Goal: Find specific page/section

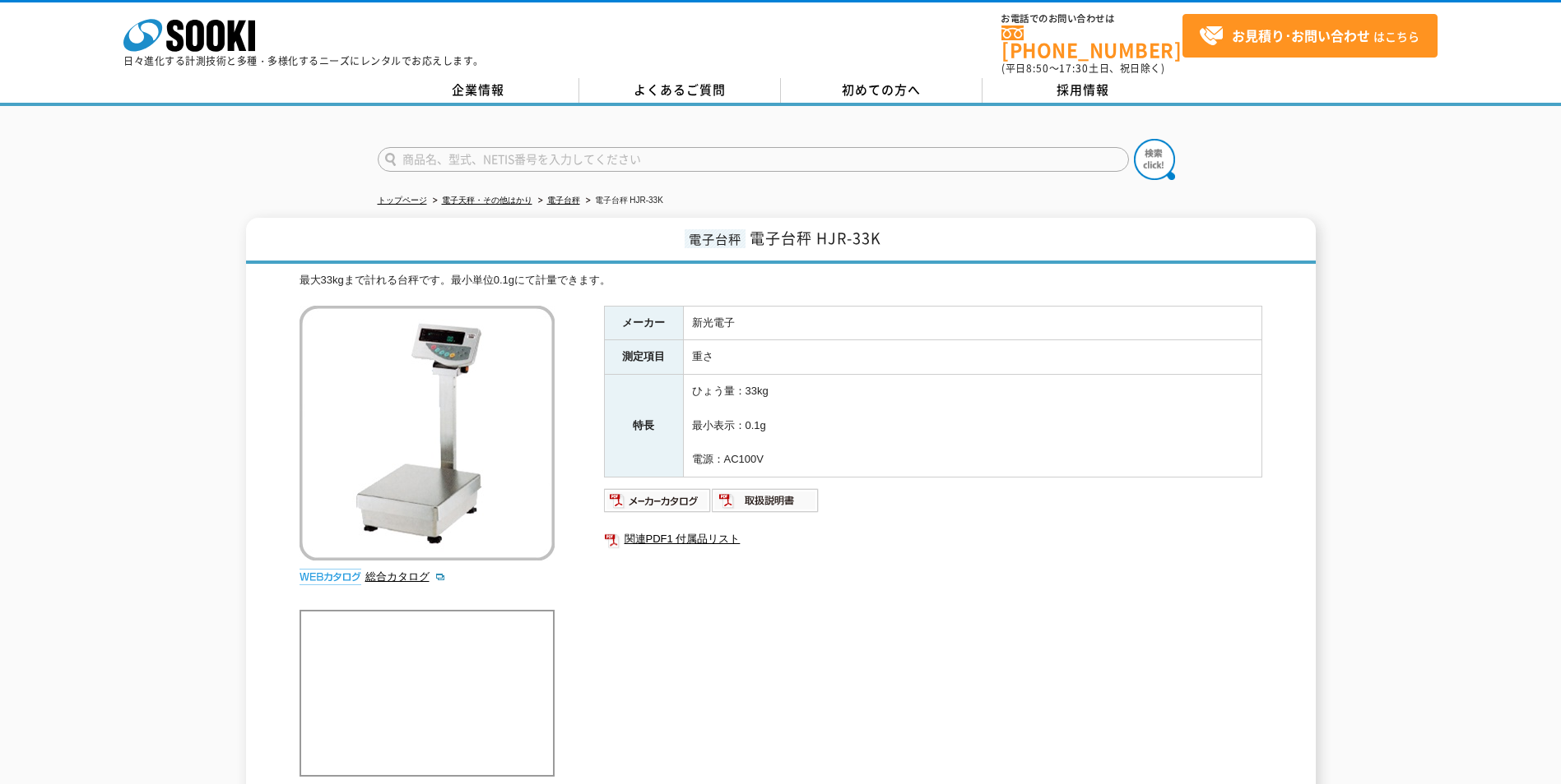
click at [489, 147] on input "text" at bounding box center [753, 159] width 751 height 24
type input "TS-30K"
click at [1134, 139] on button at bounding box center [1154, 160] width 41 height 41
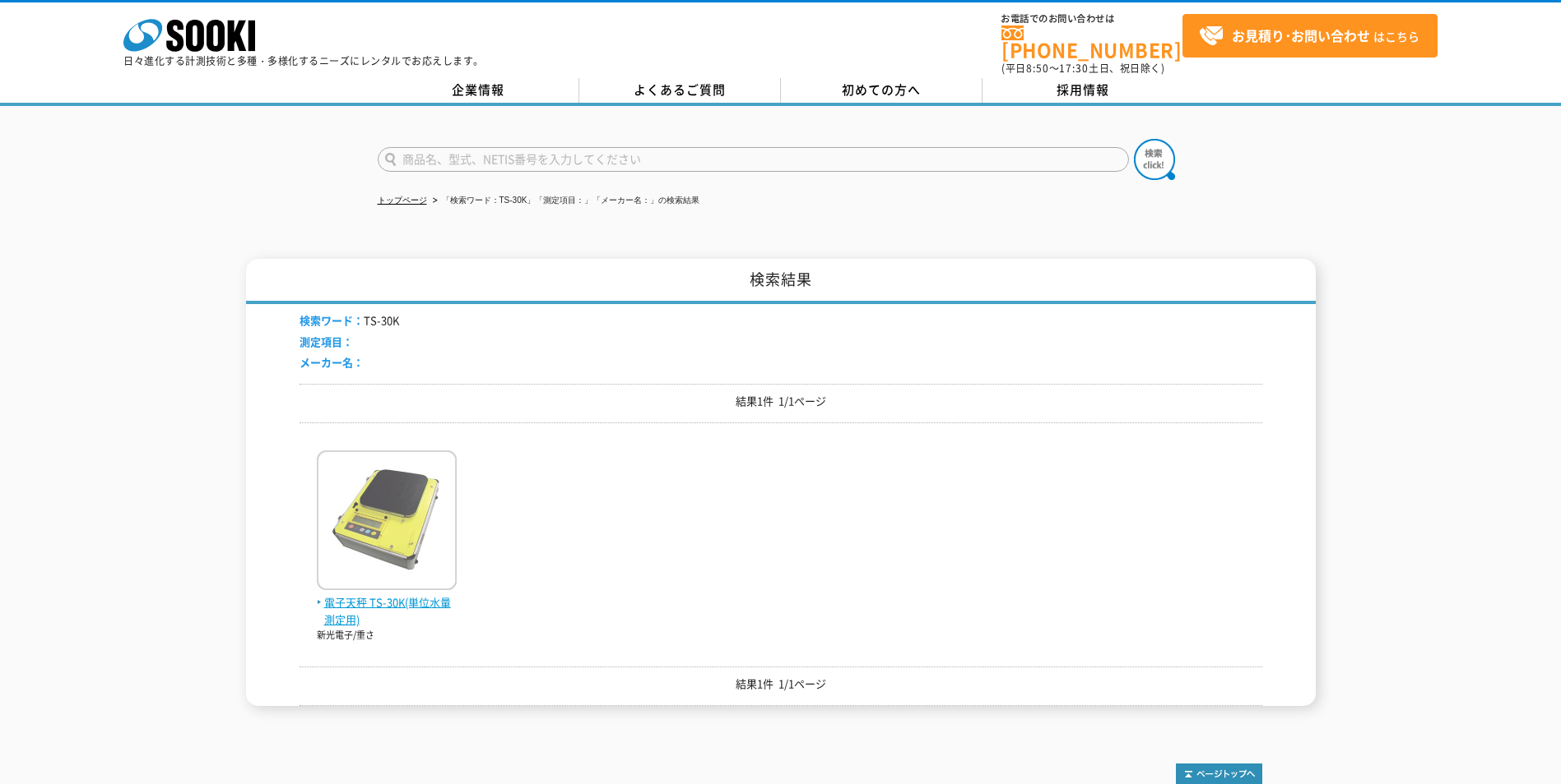
click at [410, 594] on span "電子天秤 TS-30K(単位水量測定用)" at bounding box center [386, 612] width 139 height 35
